Goal: Check status: Check status

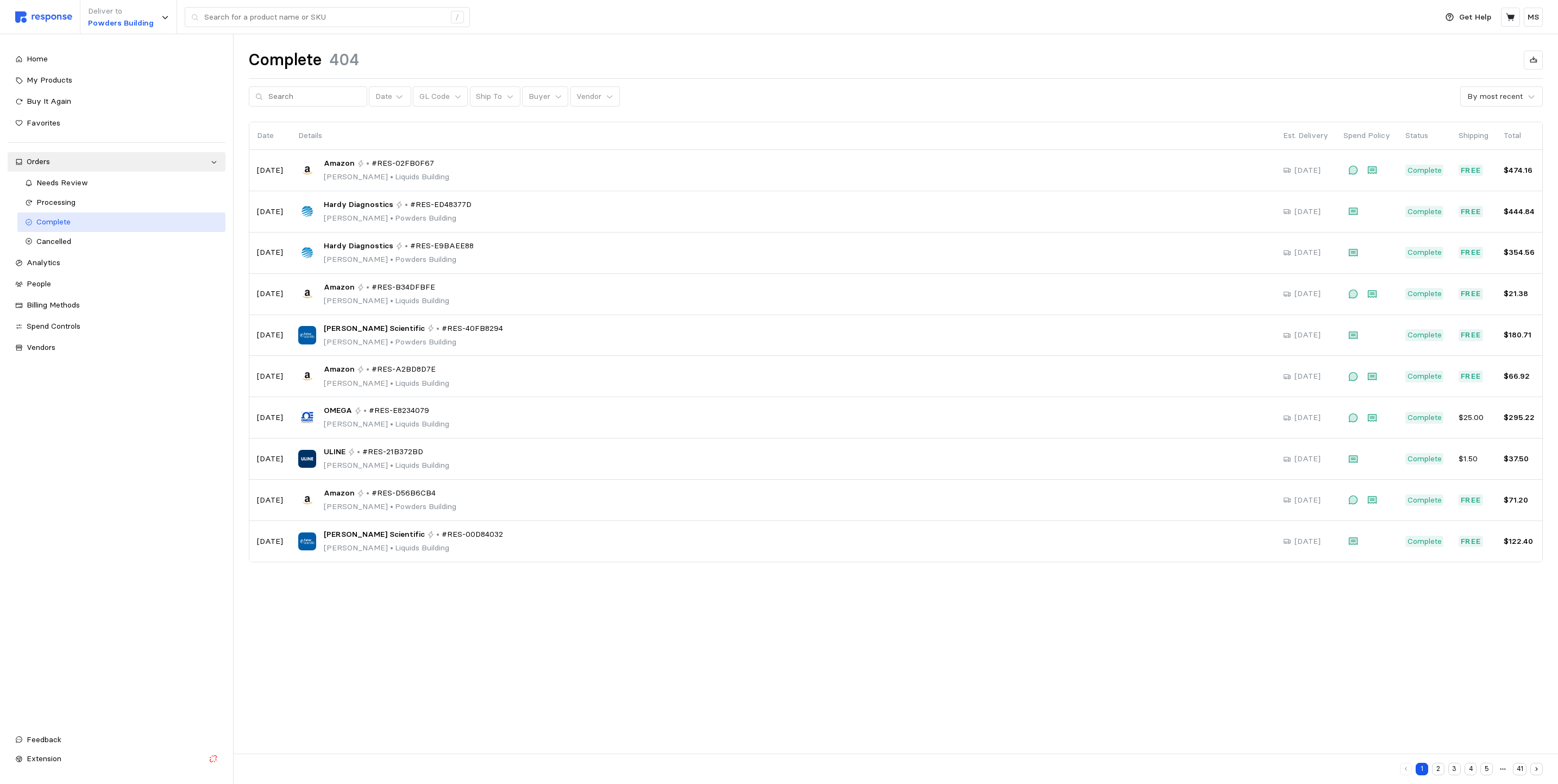
click at [65, 216] on div "Complete" at bounding box center [127, 222] width 182 height 12
click at [1438, 767] on button "2" at bounding box center [1438, 769] width 12 height 12
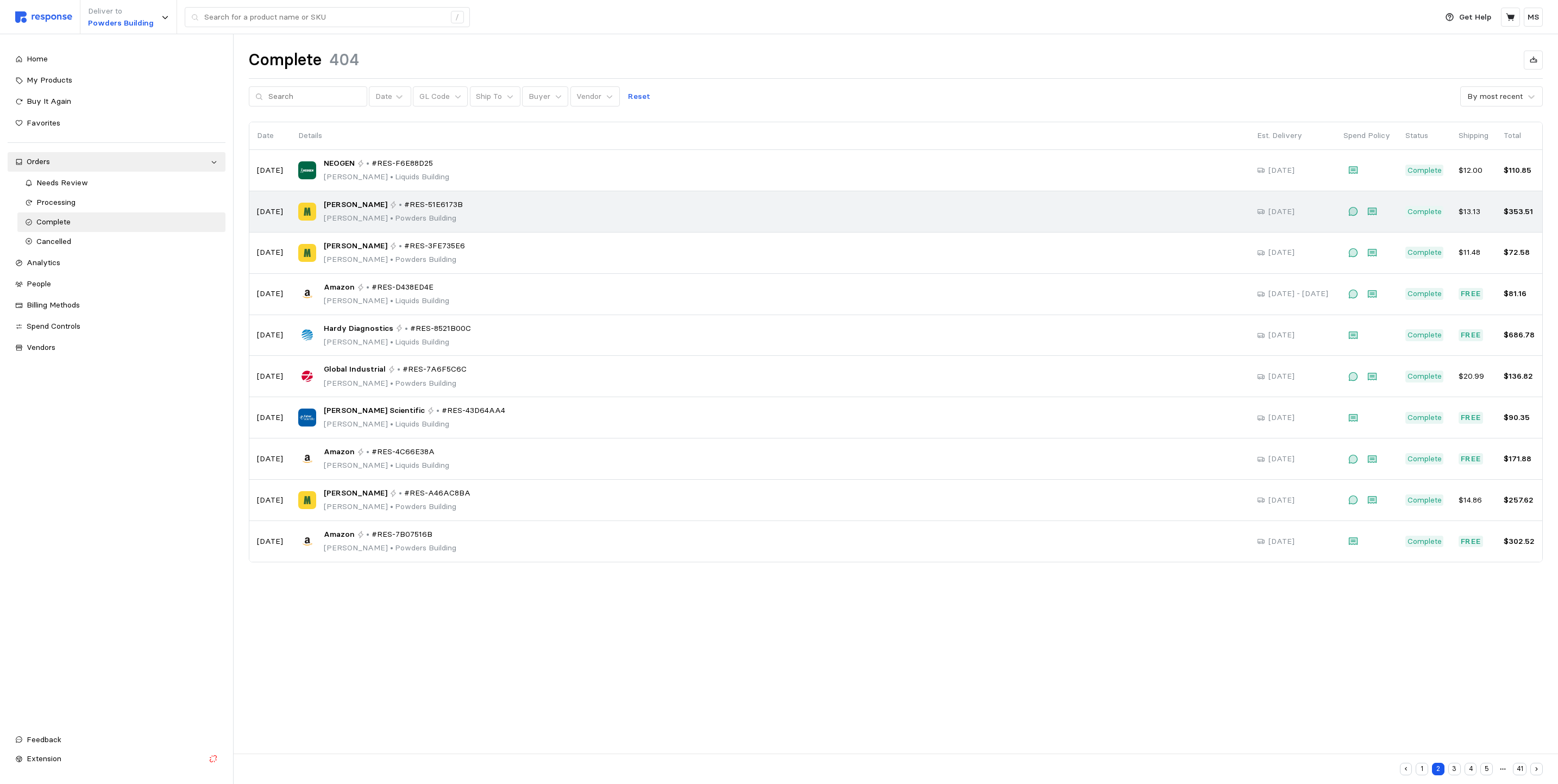
click at [383, 217] on p "[PERSON_NAME] • [GEOGRAPHIC_DATA]" at bounding box center [393, 218] width 139 height 12
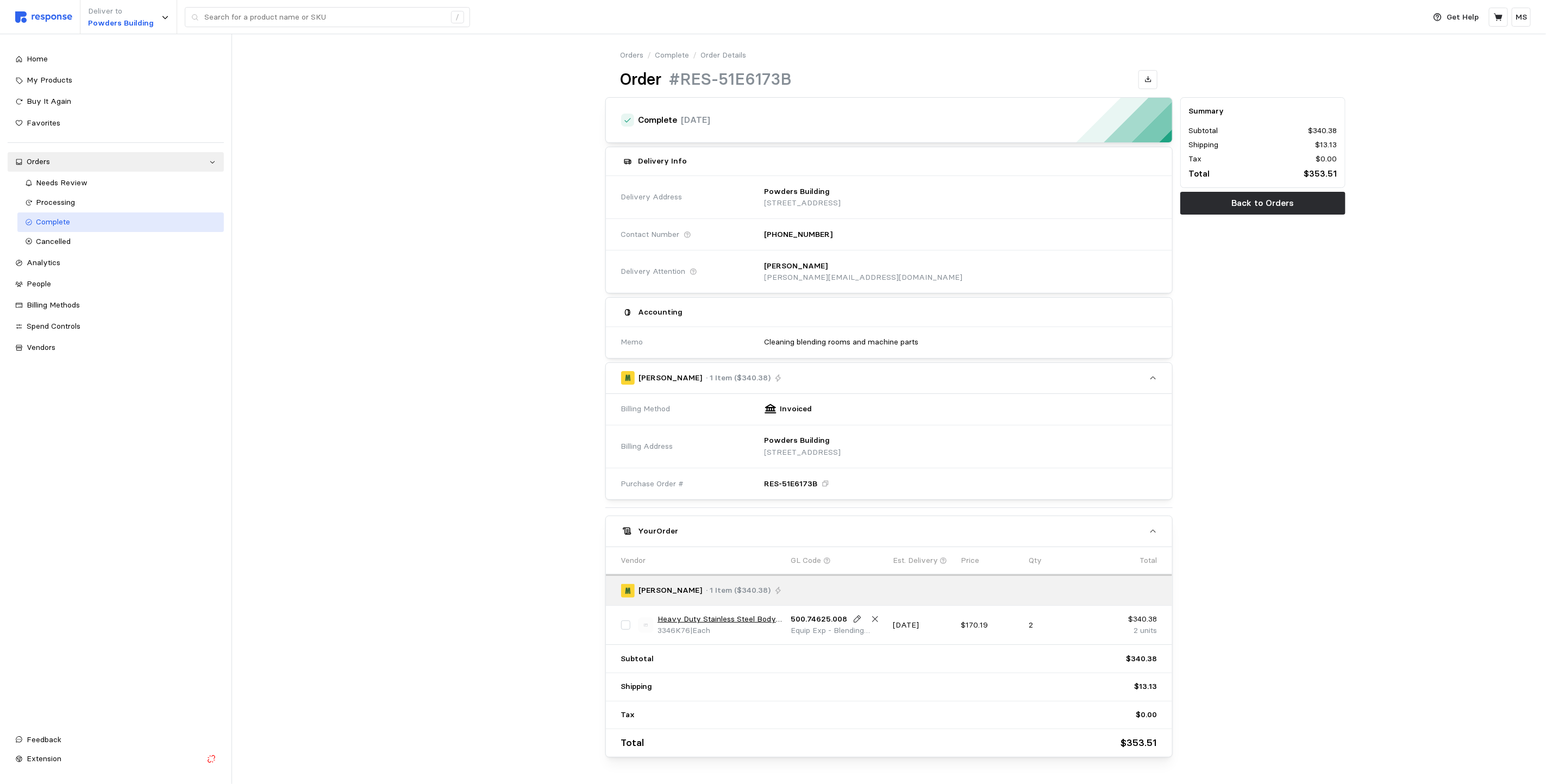
click at [50, 227] on div "Complete" at bounding box center [126, 222] width 180 height 12
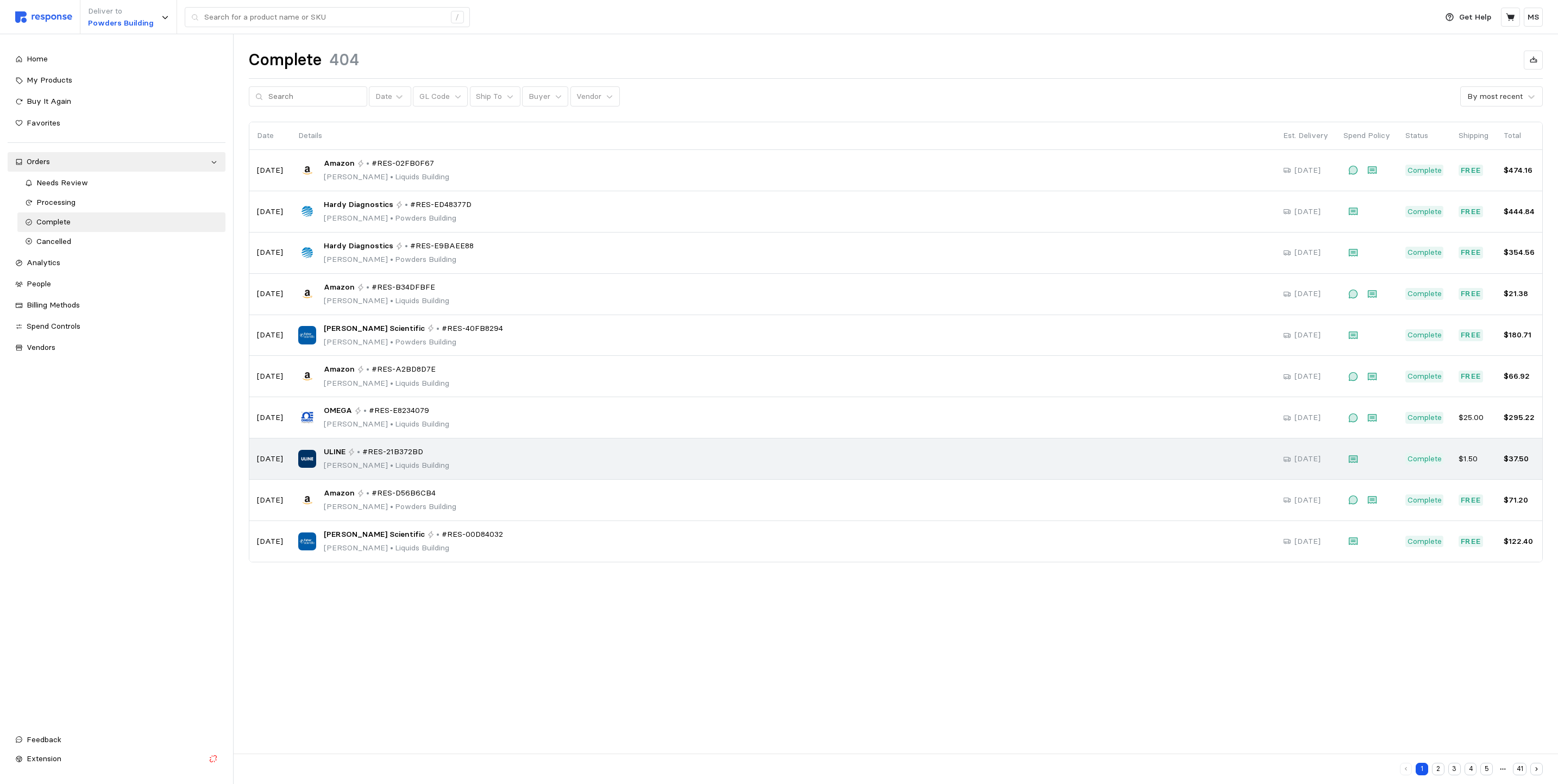
click at [467, 469] on div "ULINE • #RES-21B372BD [PERSON_NAME] • [GEOGRAPHIC_DATA]" at bounding box center [783, 459] width 969 height 26
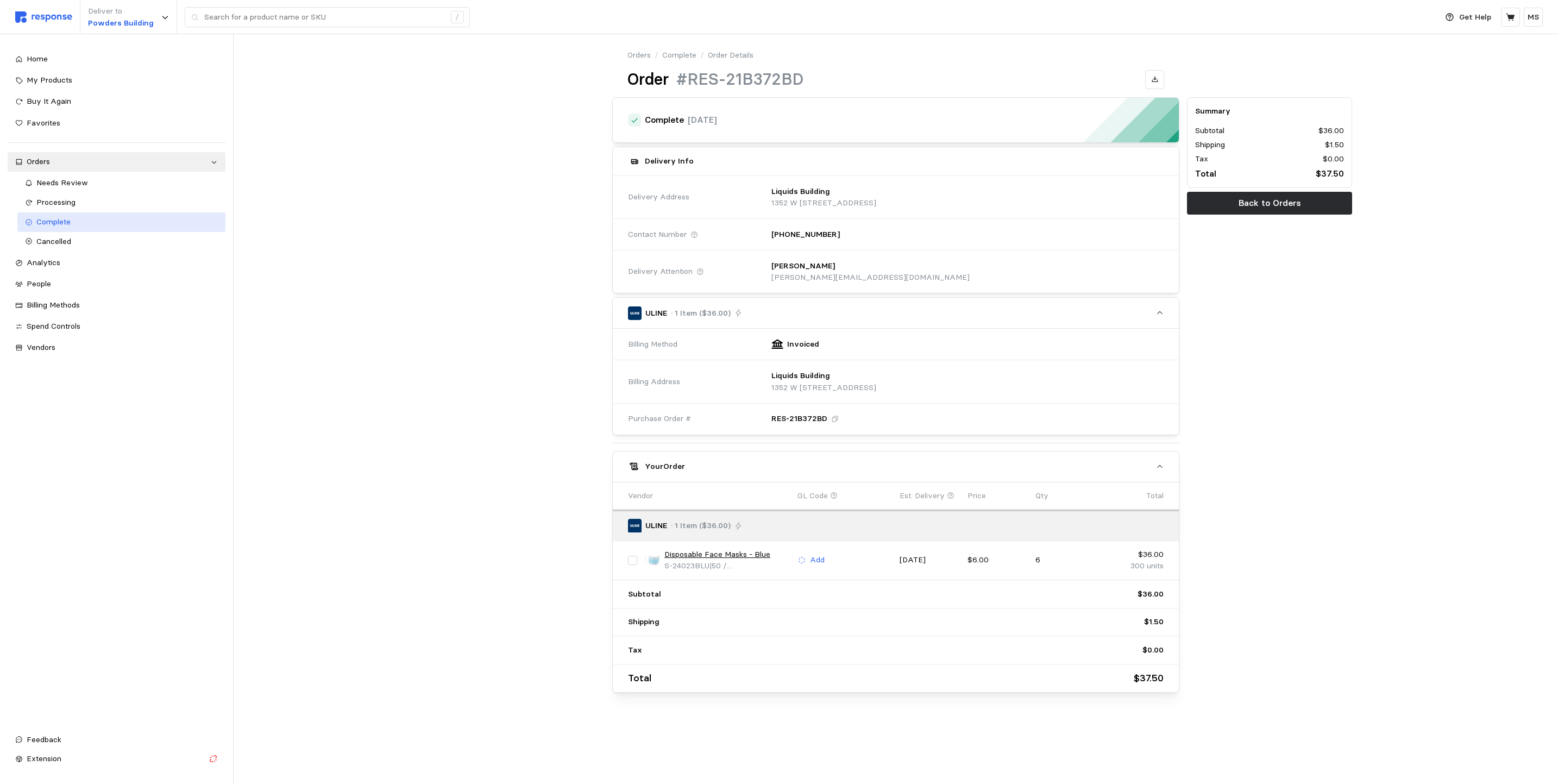
click at [52, 220] on span "Complete" at bounding box center [53, 221] width 34 height 10
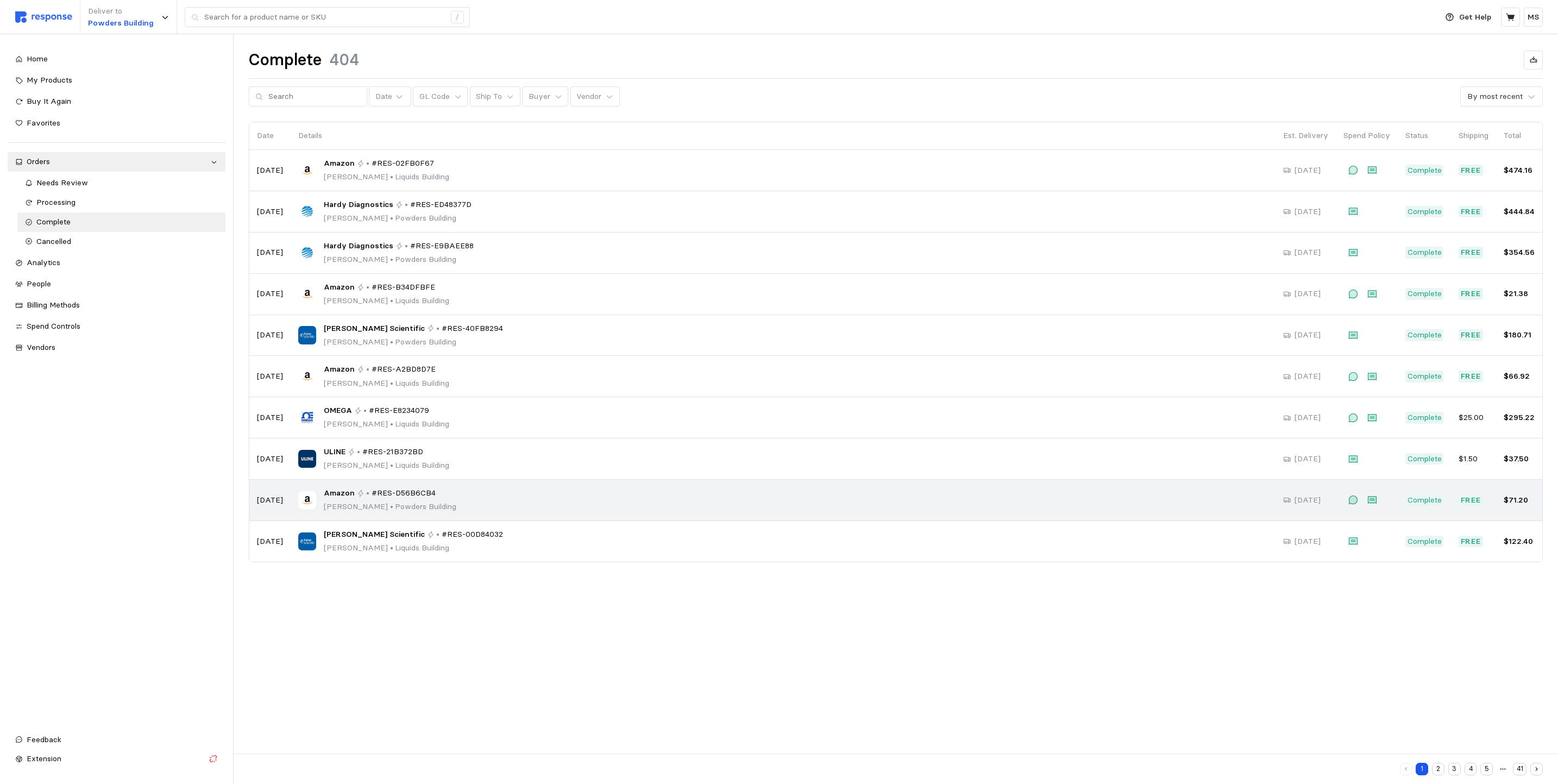
click at [403, 508] on p "[PERSON_NAME] • [GEOGRAPHIC_DATA]" at bounding box center [390, 507] width 132 height 12
